Goal: Task Accomplishment & Management: Manage account settings

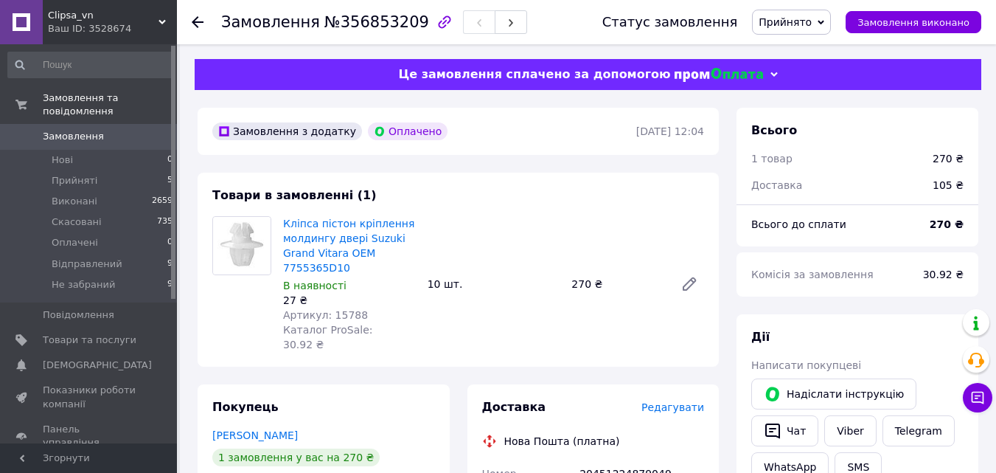
click at [821, 29] on span "Прийнято" at bounding box center [791, 22] width 79 height 25
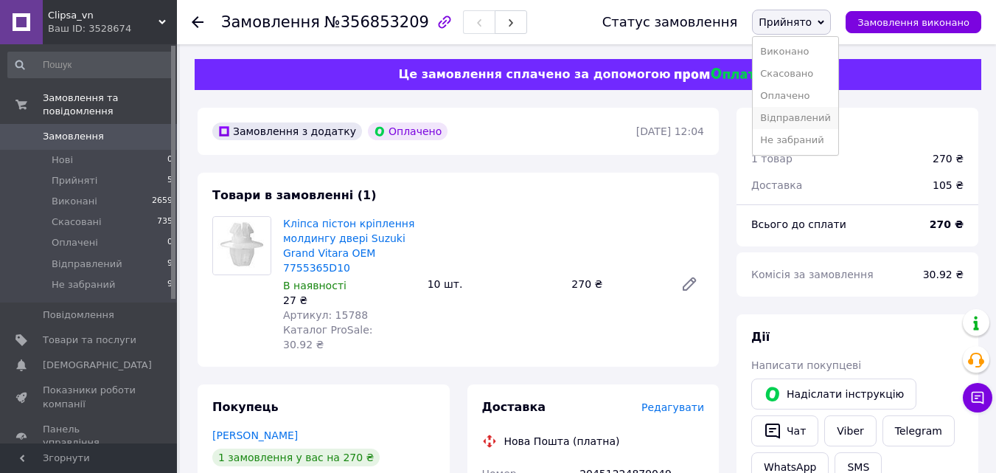
click at [791, 121] on li "Відправлений" at bounding box center [796, 118] width 86 height 22
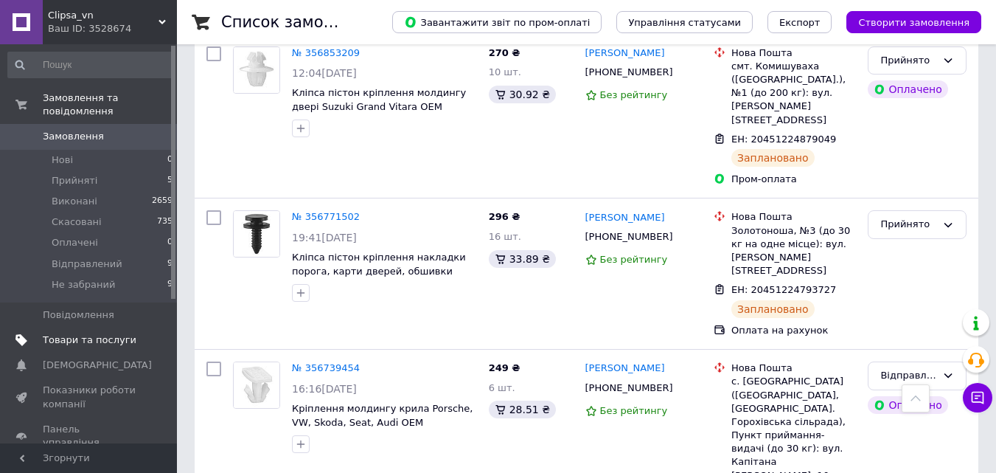
scroll to position [147, 0]
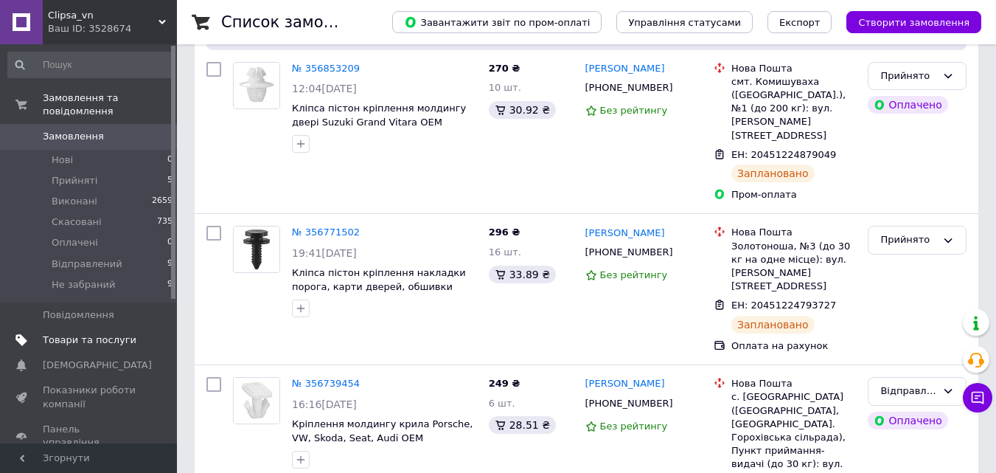
click at [63, 333] on span "Товари та послуги" at bounding box center [90, 339] width 94 height 13
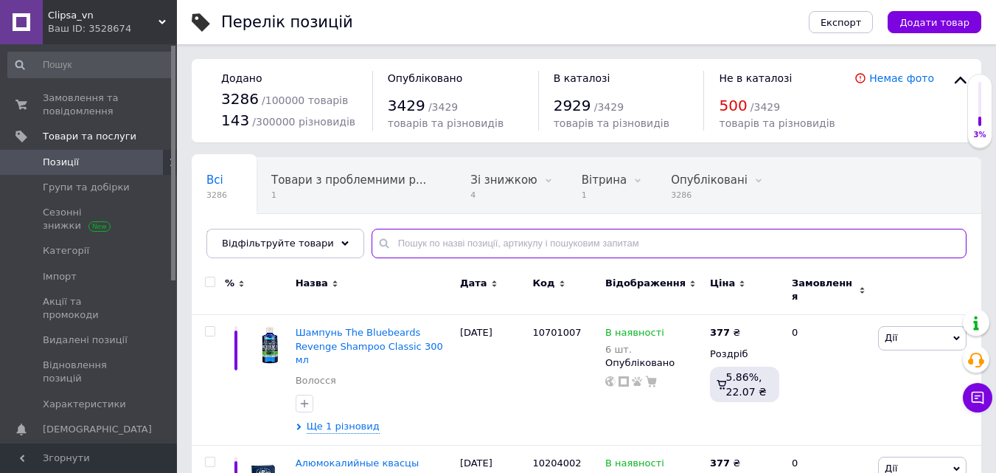
click at [404, 241] on input "text" at bounding box center [669, 243] width 595 height 29
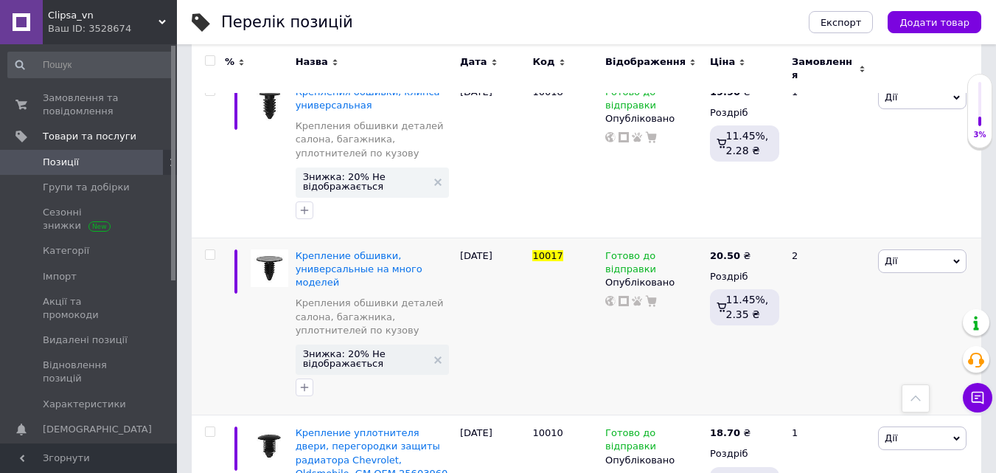
scroll to position [737, 0]
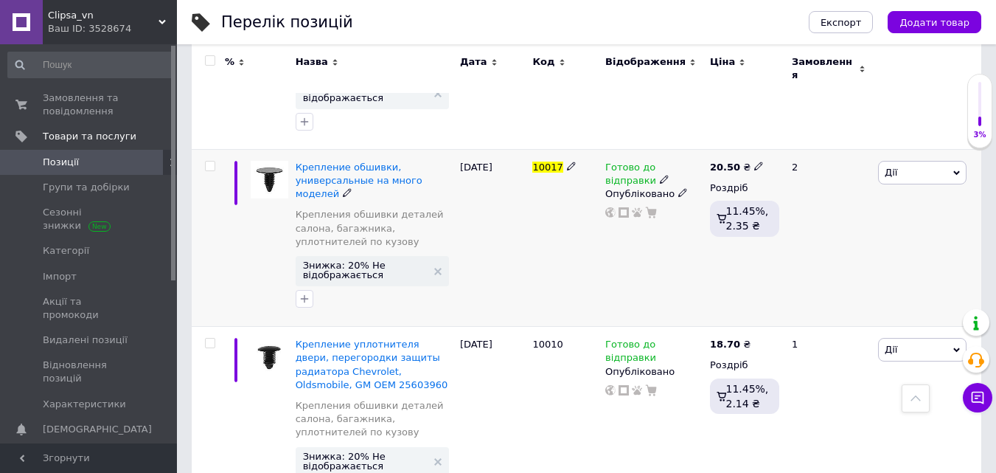
type input "10017"
click at [660, 175] on icon at bounding box center [664, 179] width 9 height 9
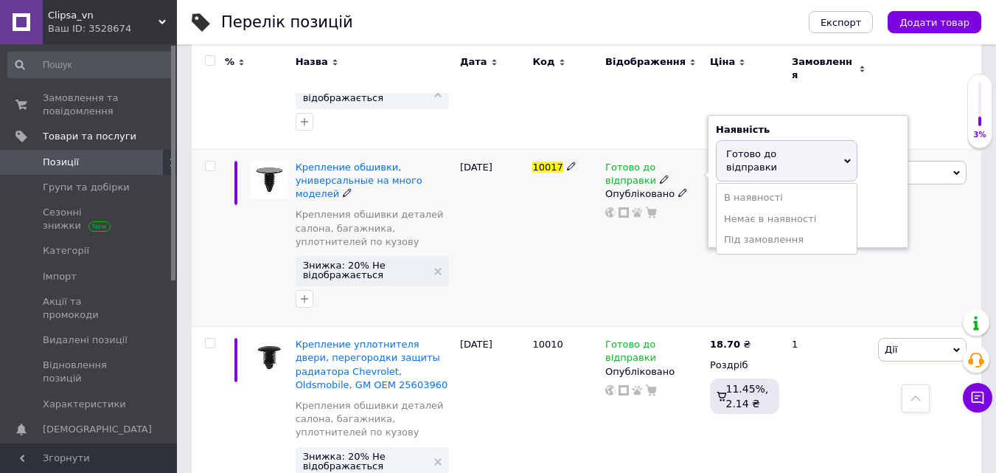
click at [873, 192] on div "Залишки" at bounding box center [808, 198] width 184 height 13
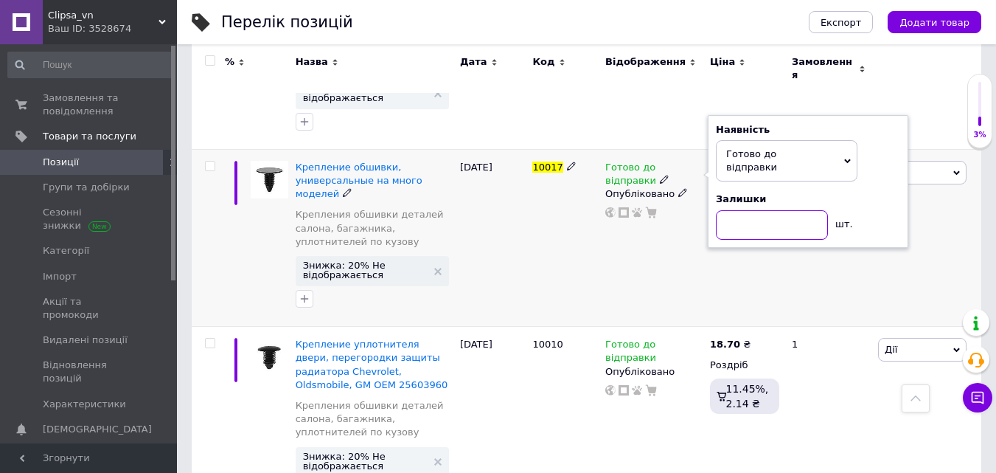
click at [773, 210] on input at bounding box center [772, 224] width 112 height 29
type input "5"
click at [675, 168] on div "Готово до відправки Наявність Готово до відправки В наявності Немає в наявності…" at bounding box center [653, 190] width 97 height 58
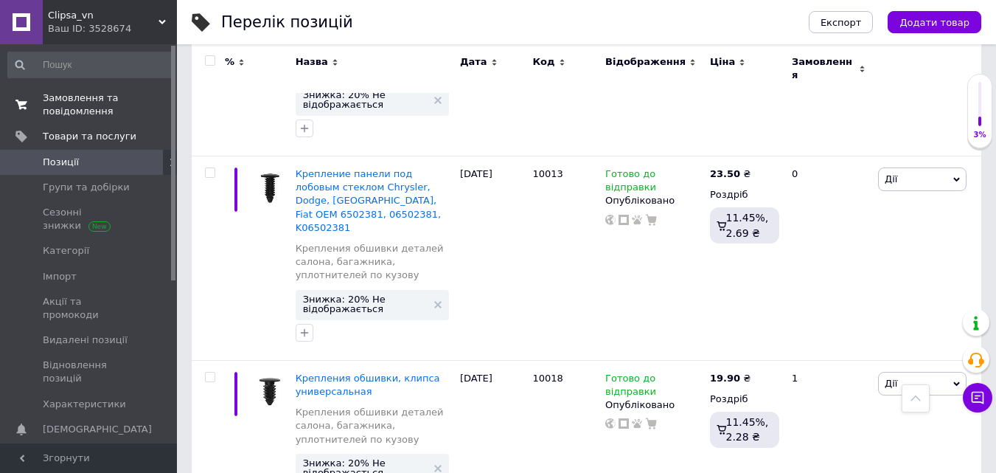
scroll to position [295, 0]
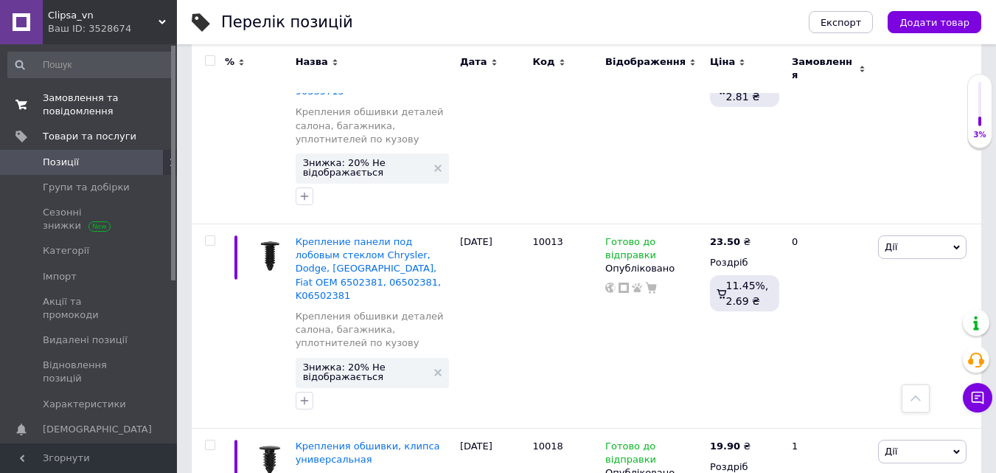
click at [57, 99] on span "Замовлення та повідомлення" at bounding box center [90, 104] width 94 height 27
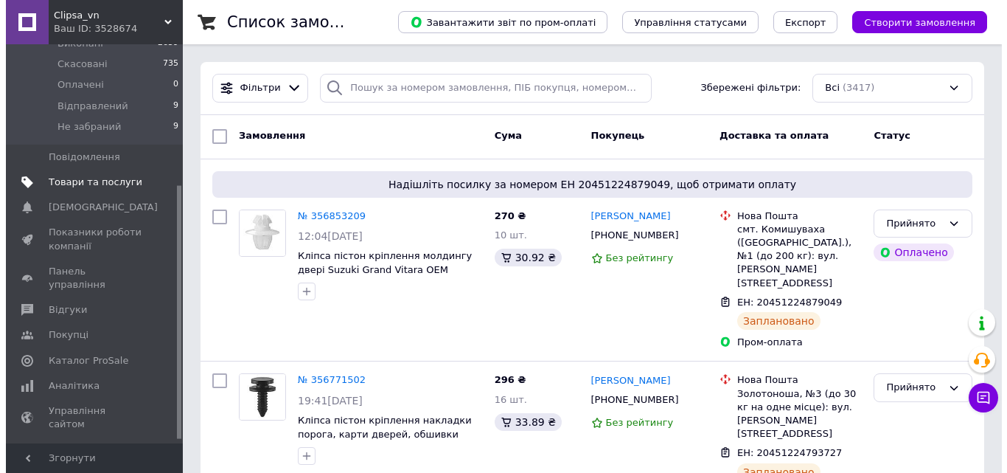
scroll to position [226, 0]
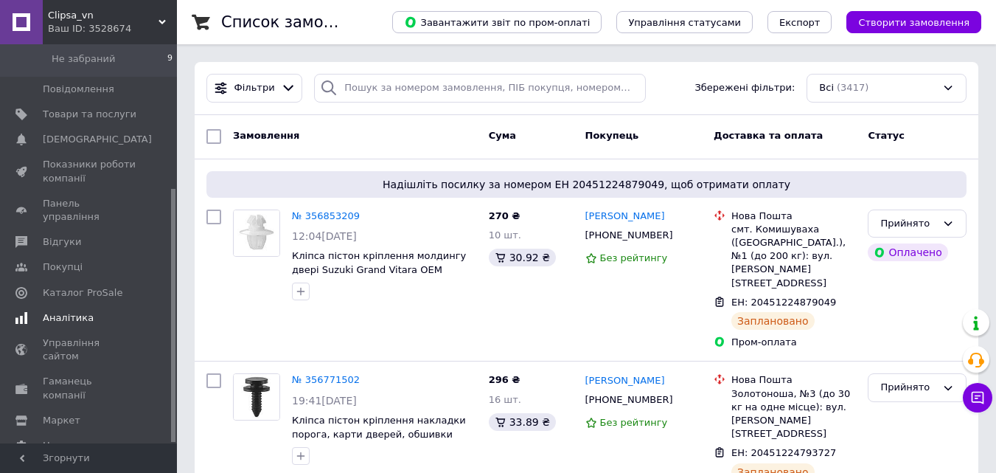
click at [32, 311] on span at bounding box center [21, 317] width 43 height 13
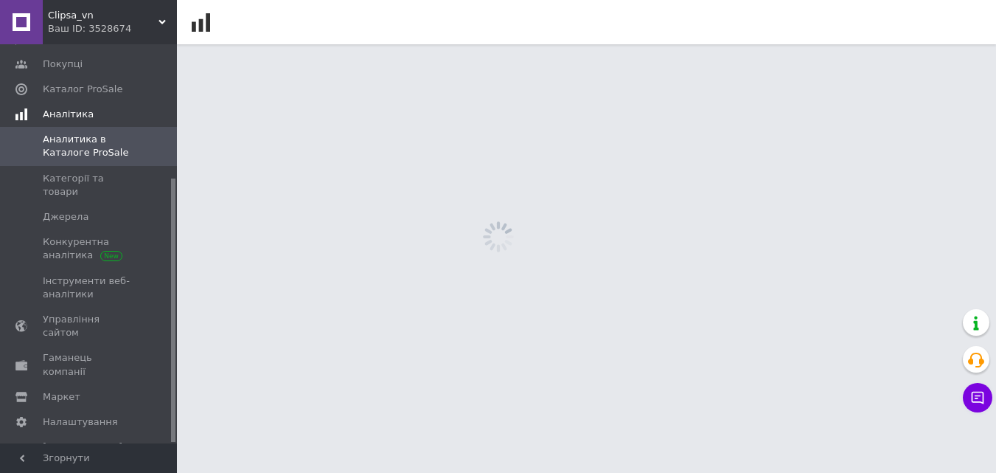
scroll to position [202, 0]
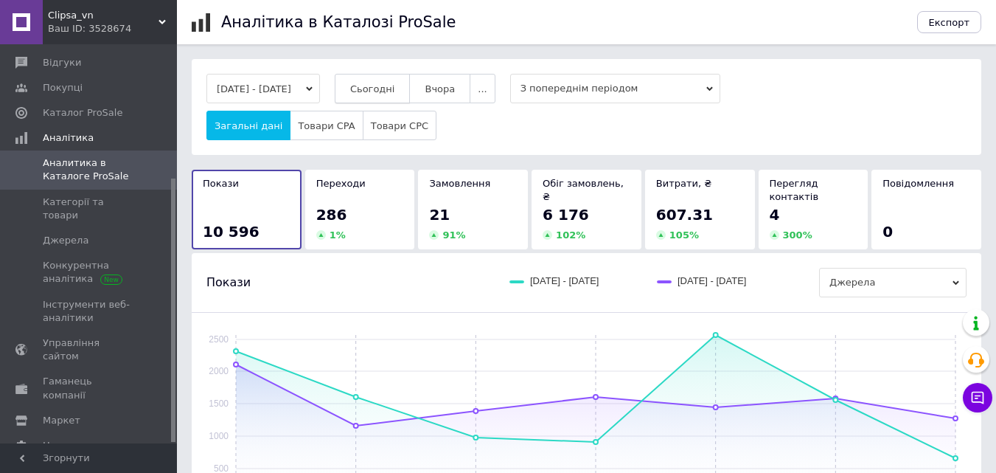
click at [371, 83] on button "Сьогодні" at bounding box center [373, 88] width 76 height 29
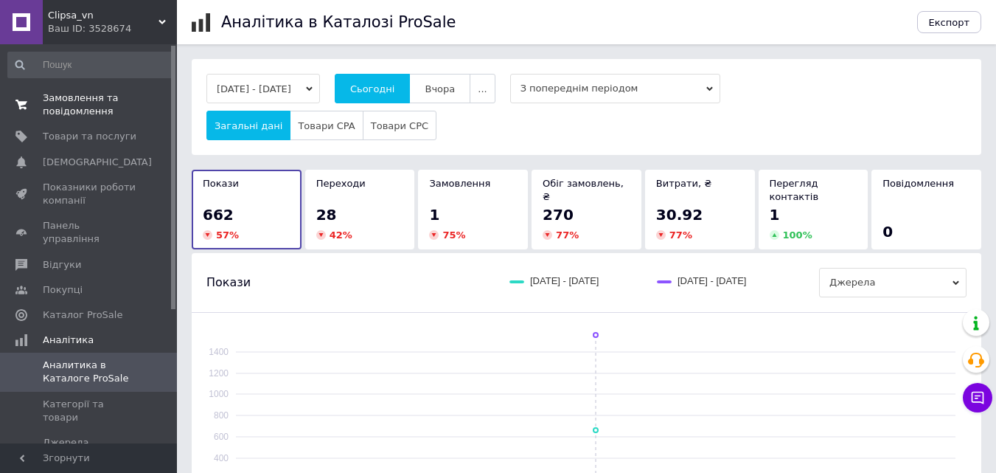
click at [58, 109] on span "Замовлення та повідомлення" at bounding box center [90, 104] width 94 height 27
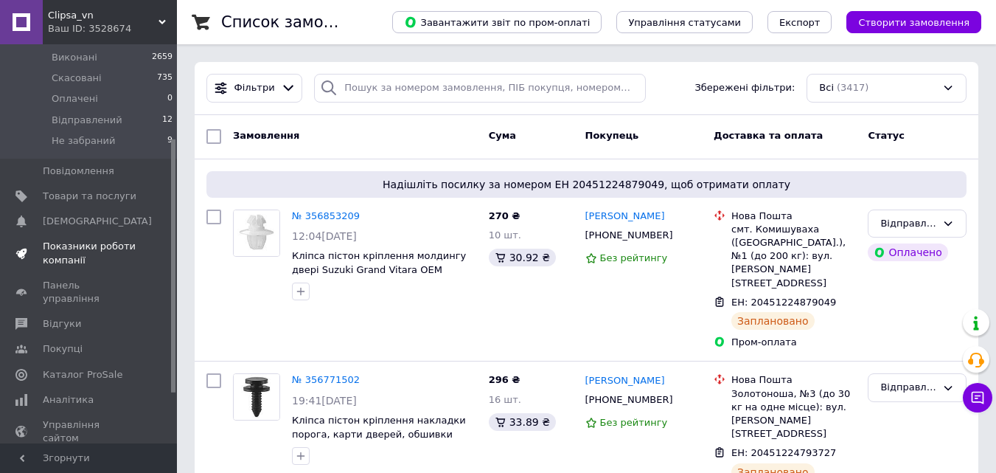
scroll to position [147, 0]
click at [60, 389] on span "Аналітика" at bounding box center [68, 395] width 51 height 13
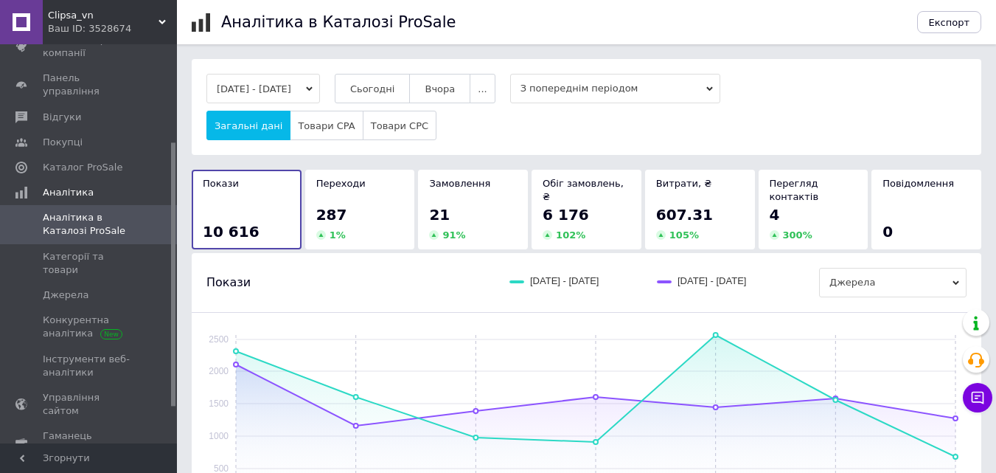
click at [320, 83] on button "06.08.2025 - 12.08.2025" at bounding box center [263, 88] width 114 height 29
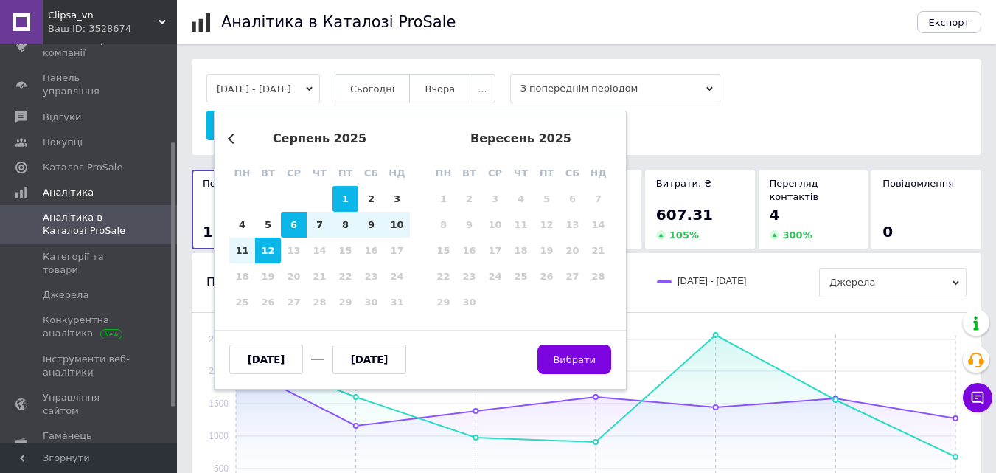
click at [344, 198] on div "1" at bounding box center [346, 199] width 26 height 26
type input "01.08.2025"
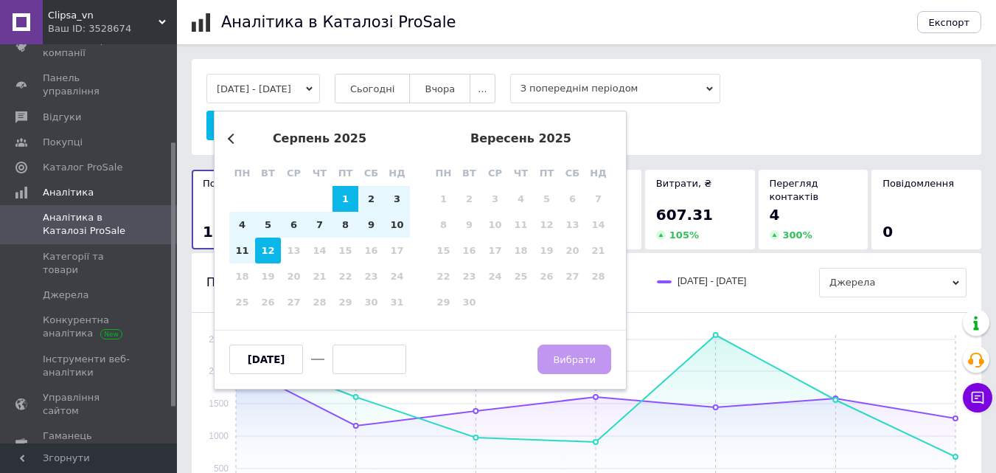
click at [274, 246] on div "12" at bounding box center [268, 250] width 26 height 26
type input "12.08.2025"
click at [591, 365] on span "Вибрати" at bounding box center [574, 359] width 43 height 11
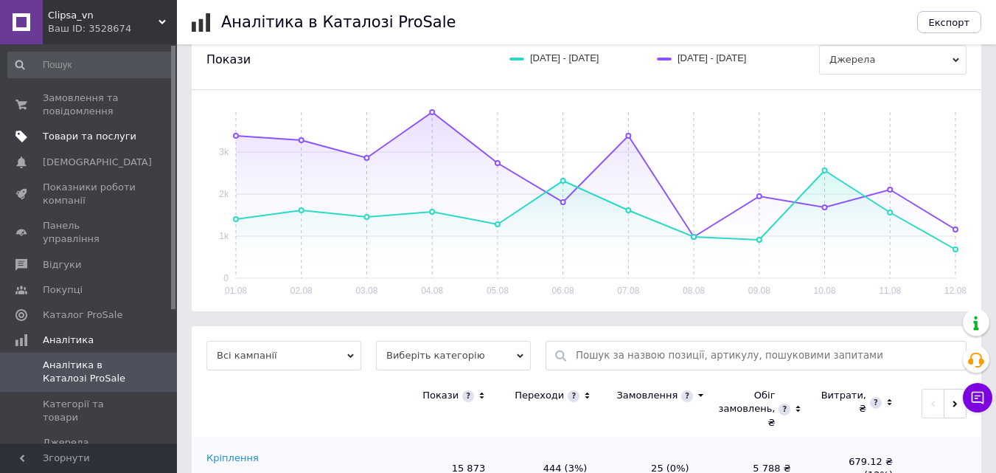
scroll to position [108, 0]
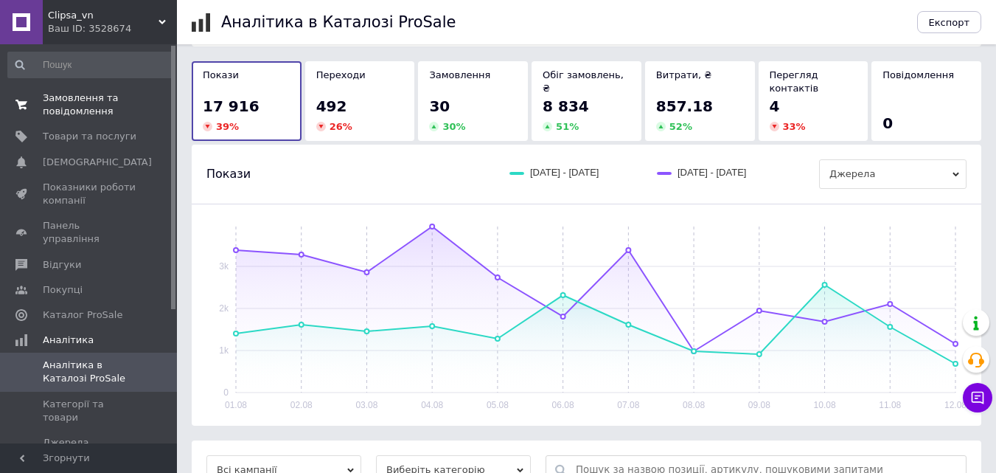
click at [114, 101] on span "Замовлення та повідомлення" at bounding box center [90, 104] width 94 height 27
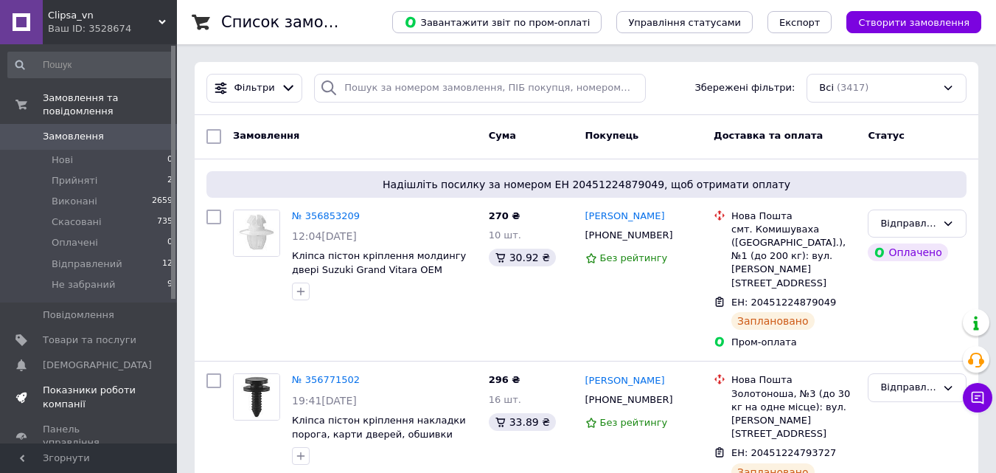
click at [63, 383] on span "Показники роботи компанії" at bounding box center [90, 396] width 94 height 27
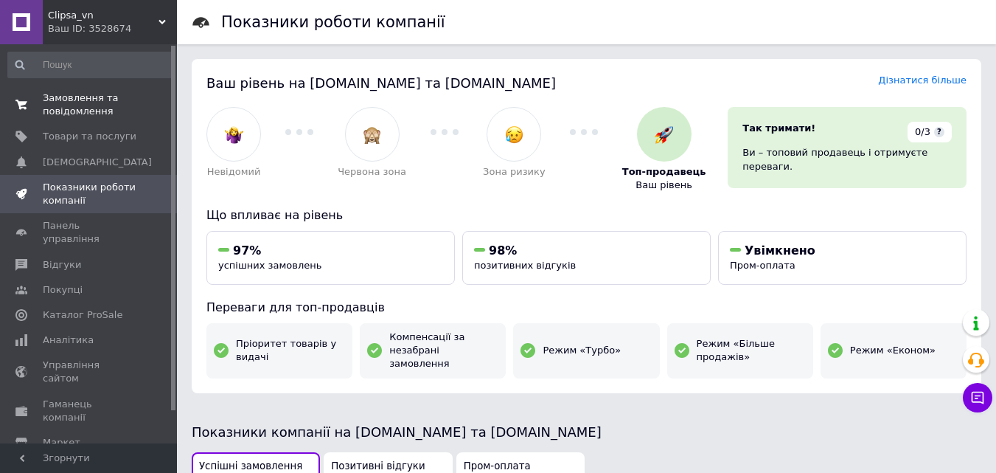
click at [86, 102] on span "Замовлення та повідомлення" at bounding box center [90, 104] width 94 height 27
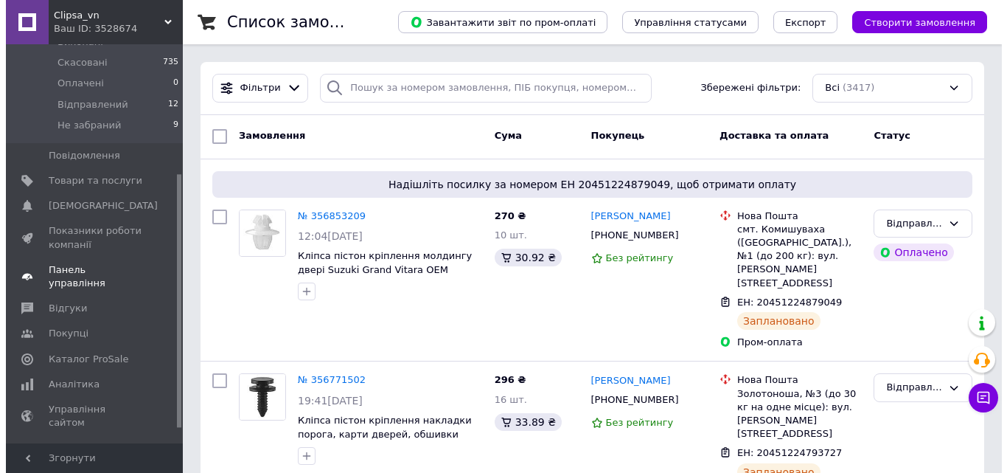
scroll to position [226, 0]
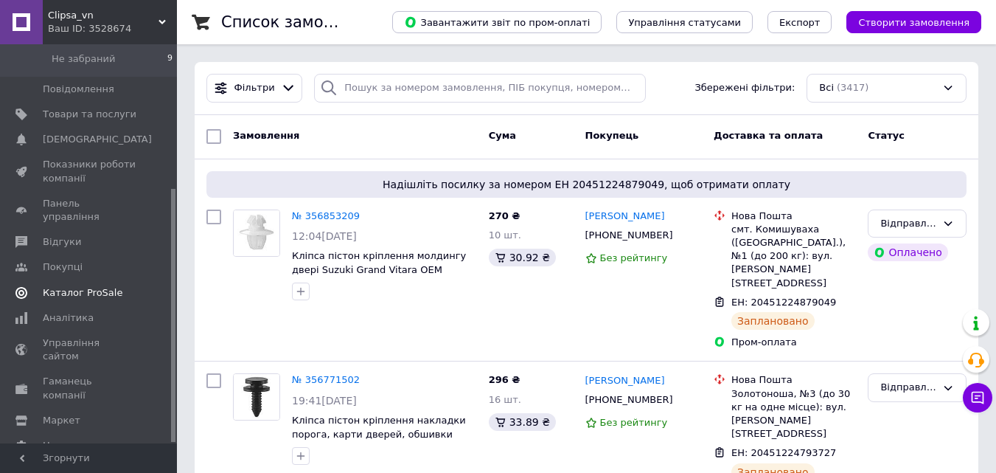
click at [80, 286] on span "Каталог ProSale" at bounding box center [83, 292] width 80 height 13
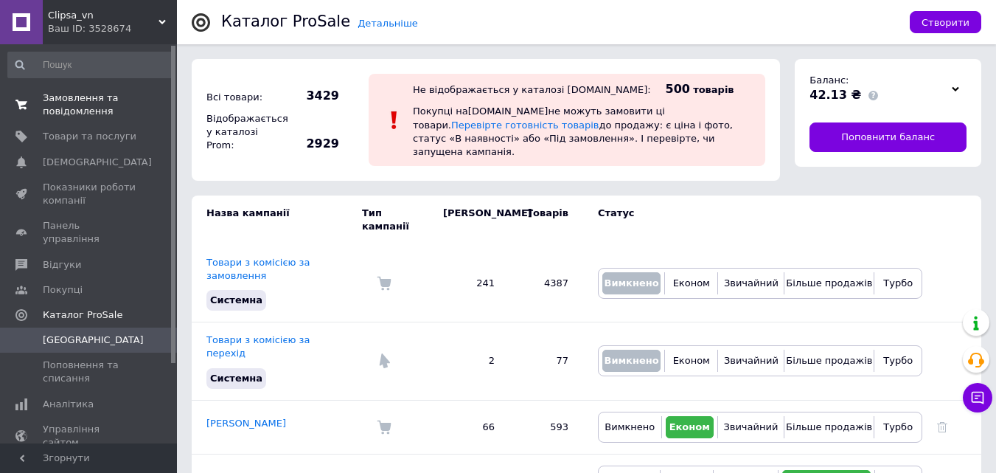
click at [75, 102] on span "Замовлення та повідомлення" at bounding box center [90, 104] width 94 height 27
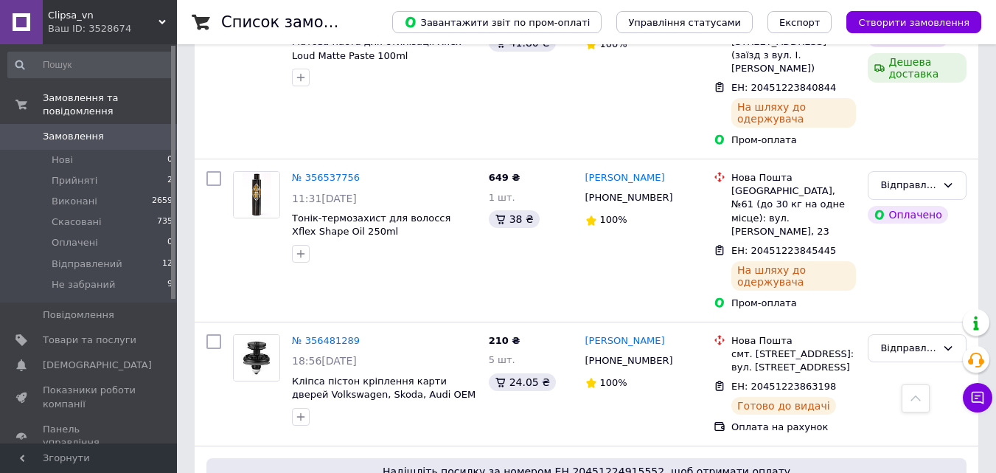
scroll to position [1696, 0]
